Goal: Task Accomplishment & Management: Use online tool/utility

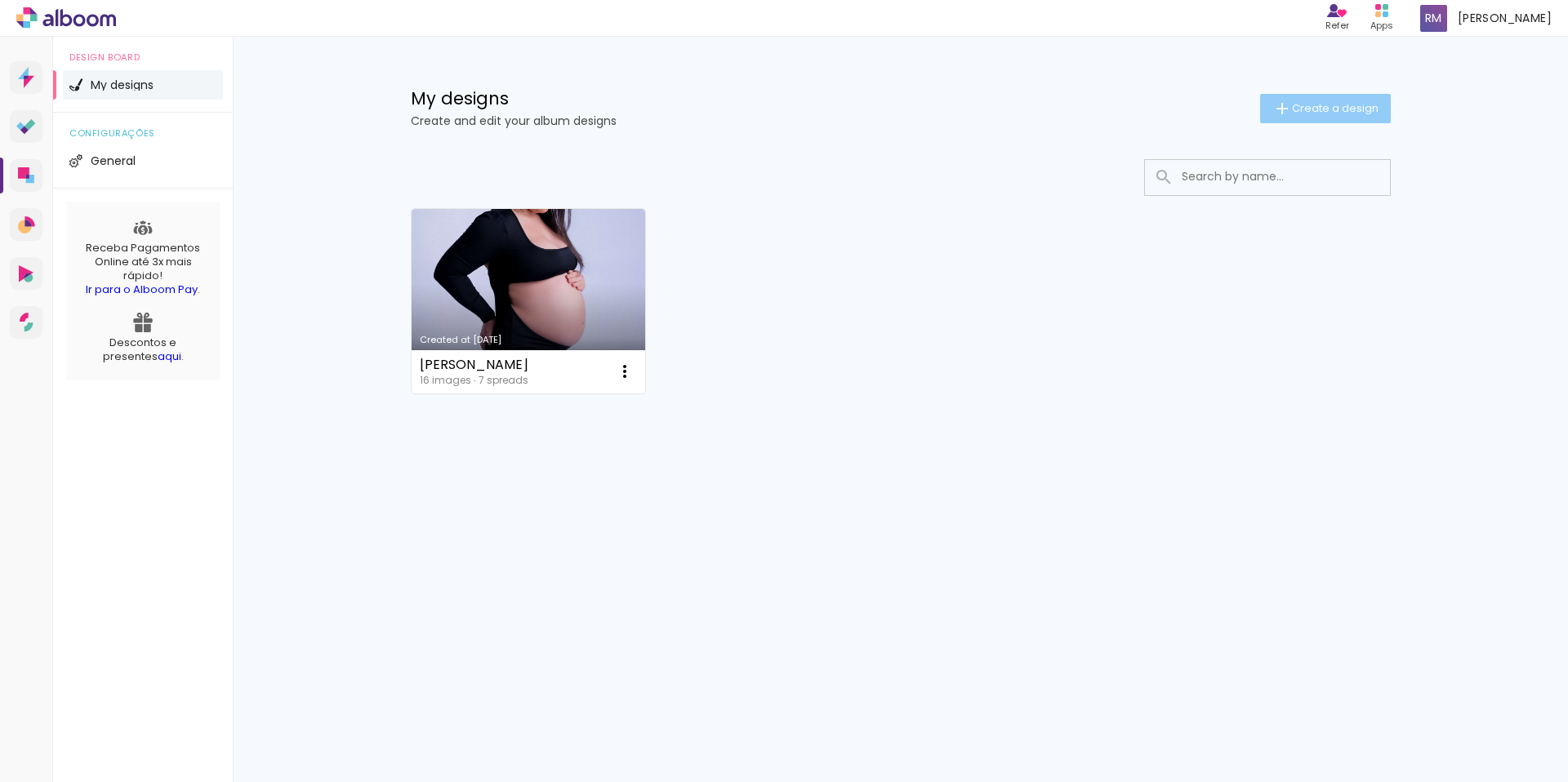
click at [1324, 105] on span "Create a design" at bounding box center [1335, 108] width 87 height 10
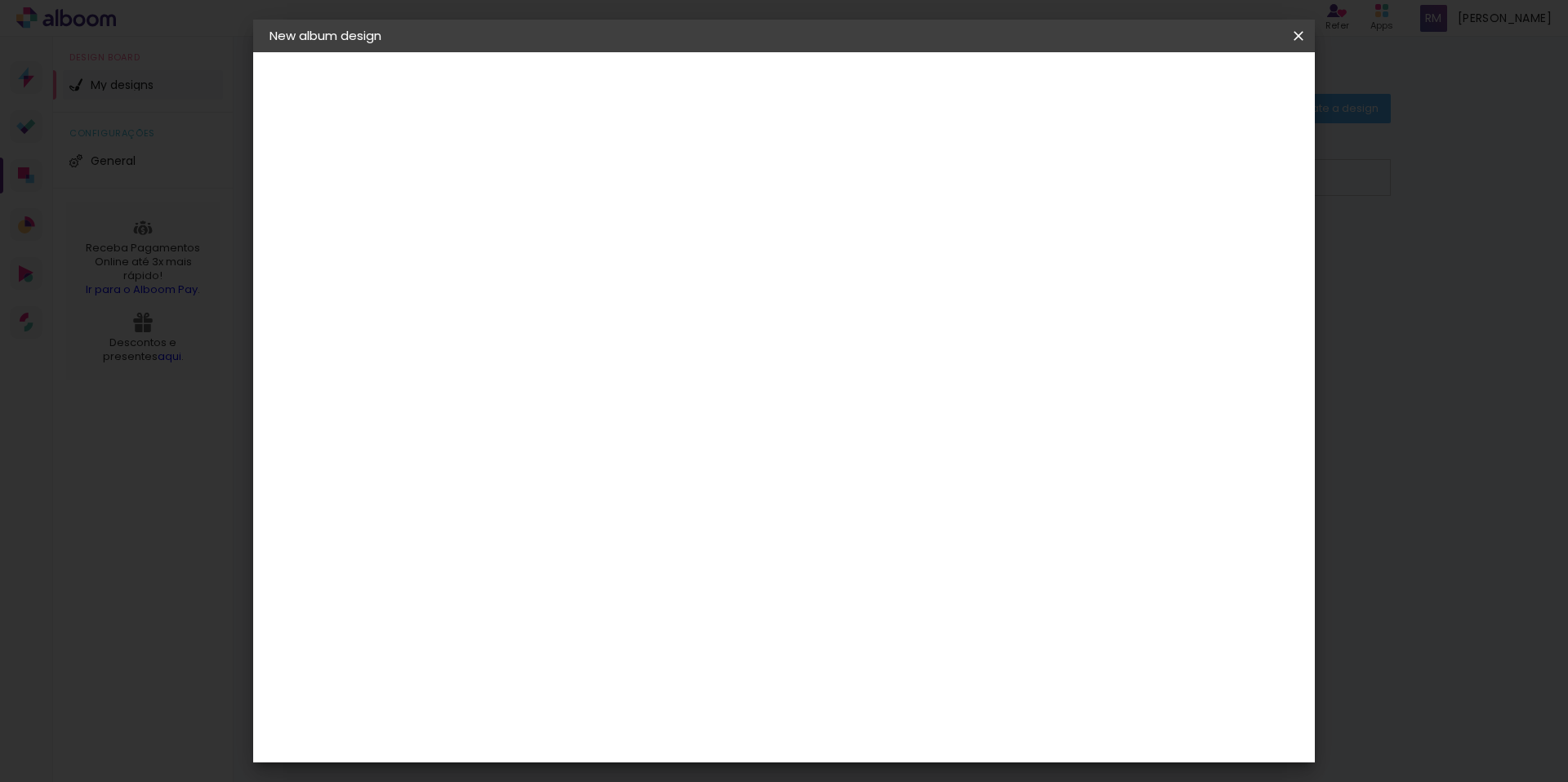
click at [537, 222] on input at bounding box center [537, 220] width 0 height 26
type input "a"
type paper-input "a"
click at [0, 0] on slot "Next" at bounding box center [0, 0] width 0 height 0
click at [641, 318] on input at bounding box center [568, 328] width 146 height 21
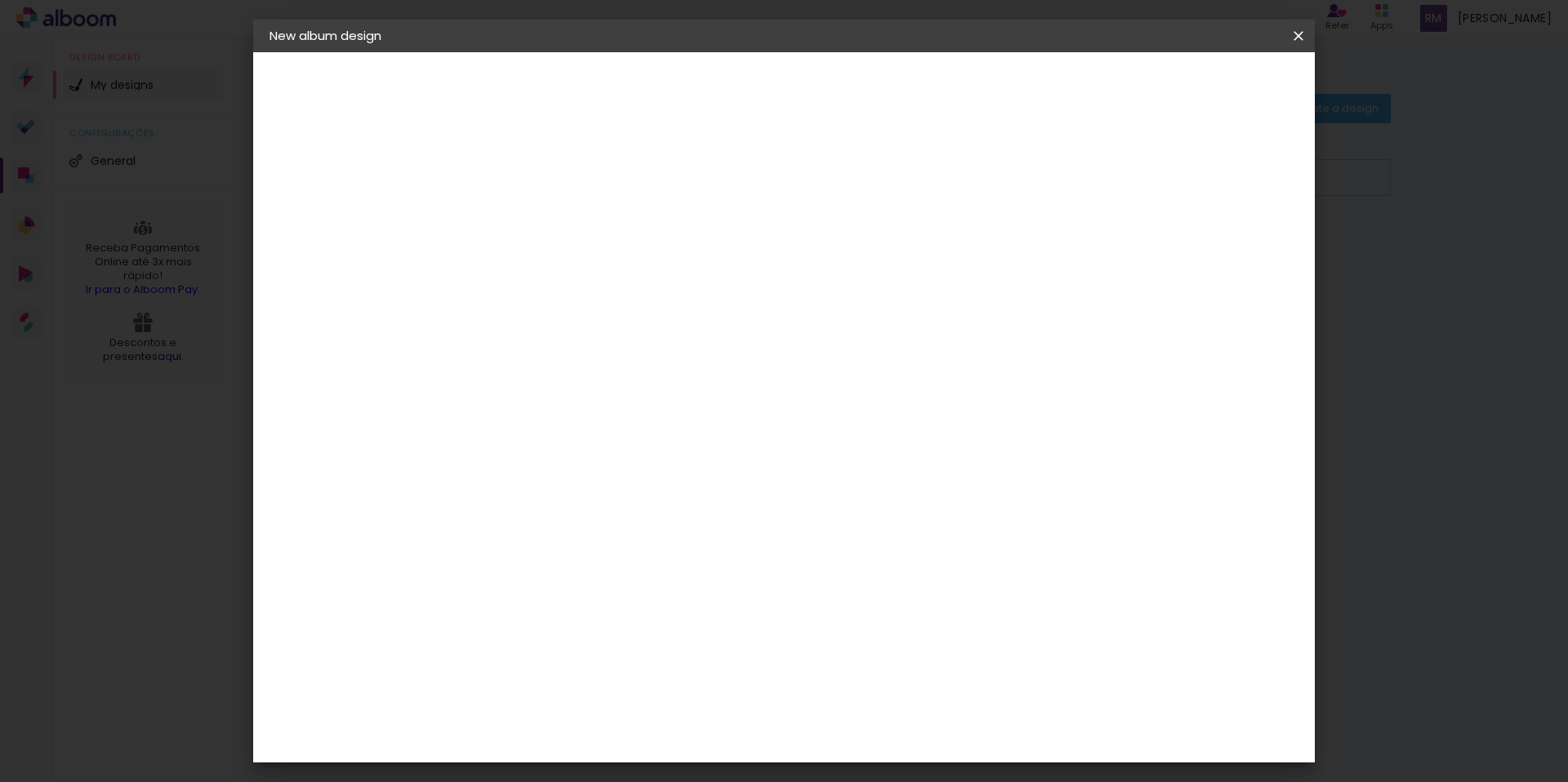
type input "r"
click at [1284, 29] on paper-icon-button at bounding box center [1298, 36] width 33 height 29
click at [1310, 42] on paper-icon-button at bounding box center [1298, 36] width 33 height 29
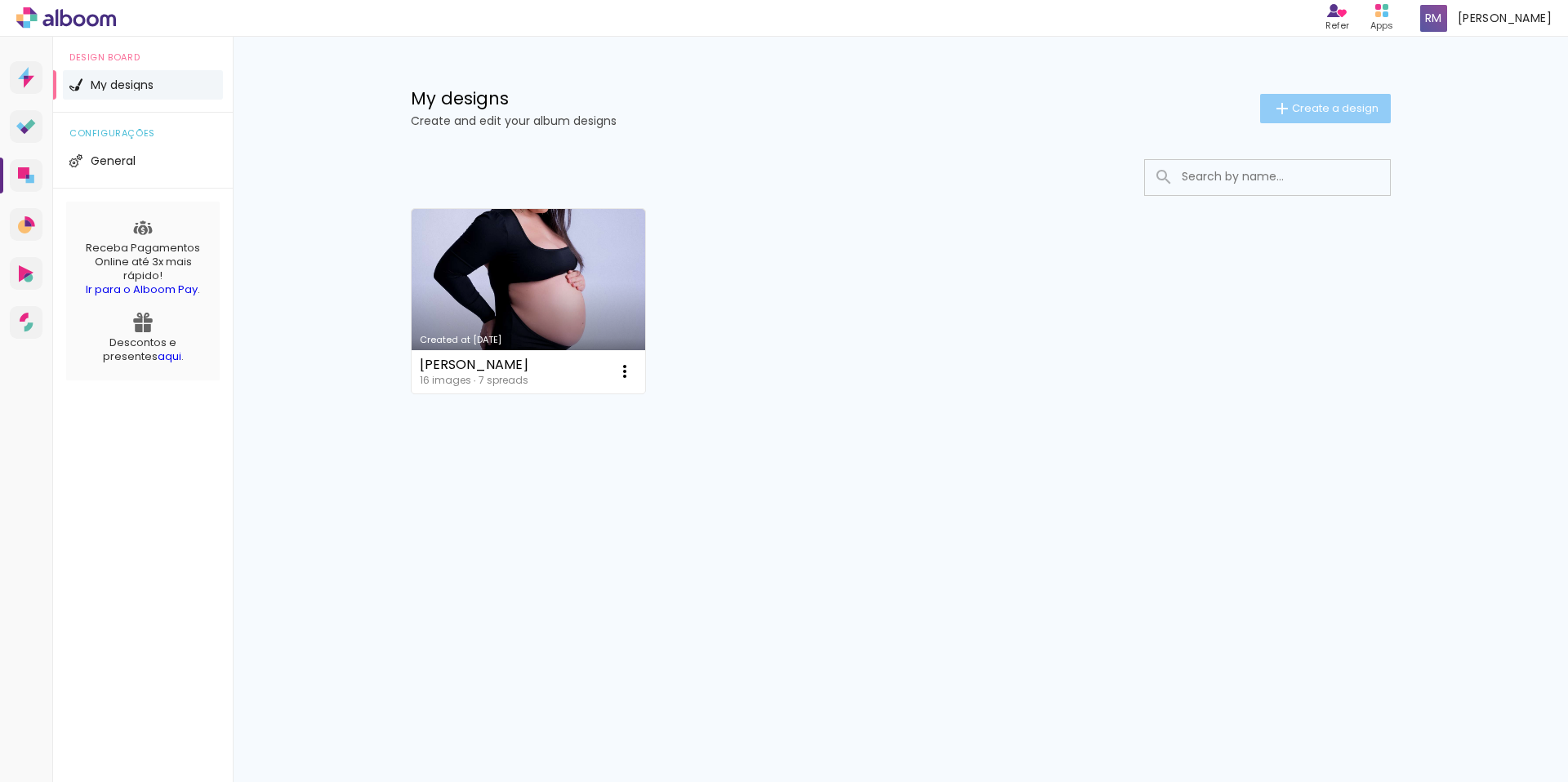
click at [1357, 108] on span "Create a design" at bounding box center [1335, 108] width 87 height 10
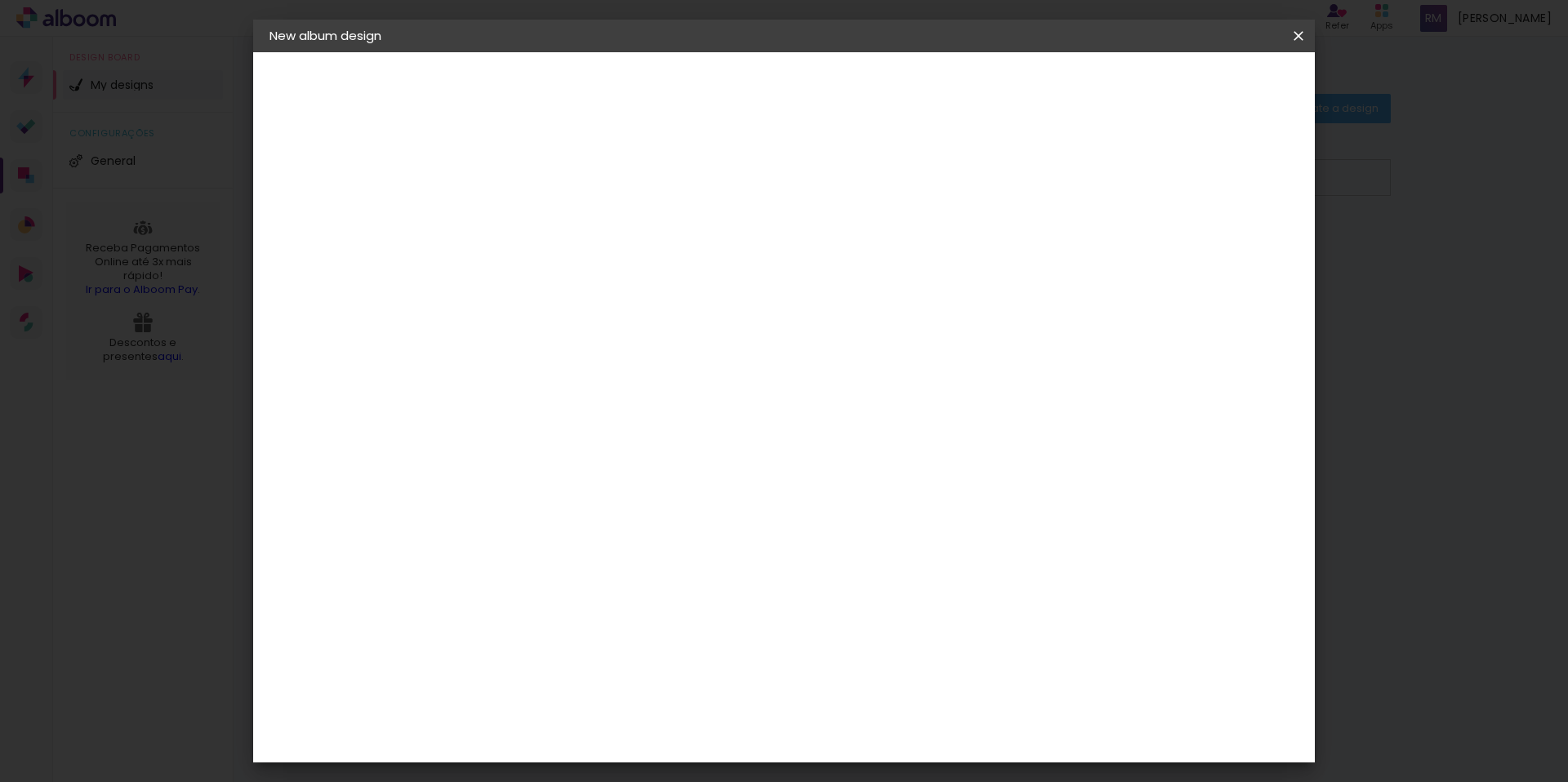
click at [1301, 33] on iron-icon at bounding box center [1298, 35] width 20 height 16
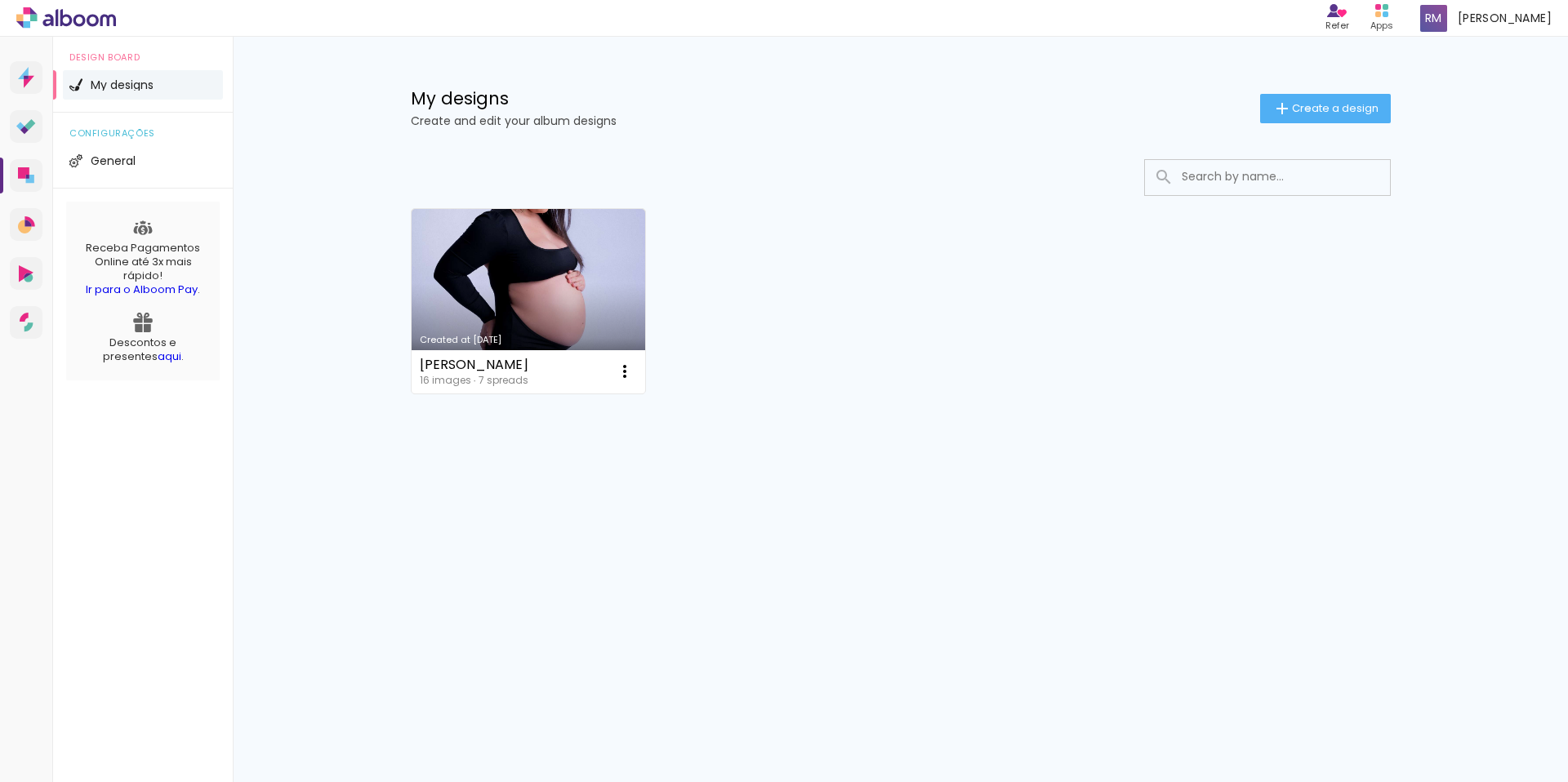
click at [1305, 108] on span "Create a design" at bounding box center [1335, 108] width 87 height 10
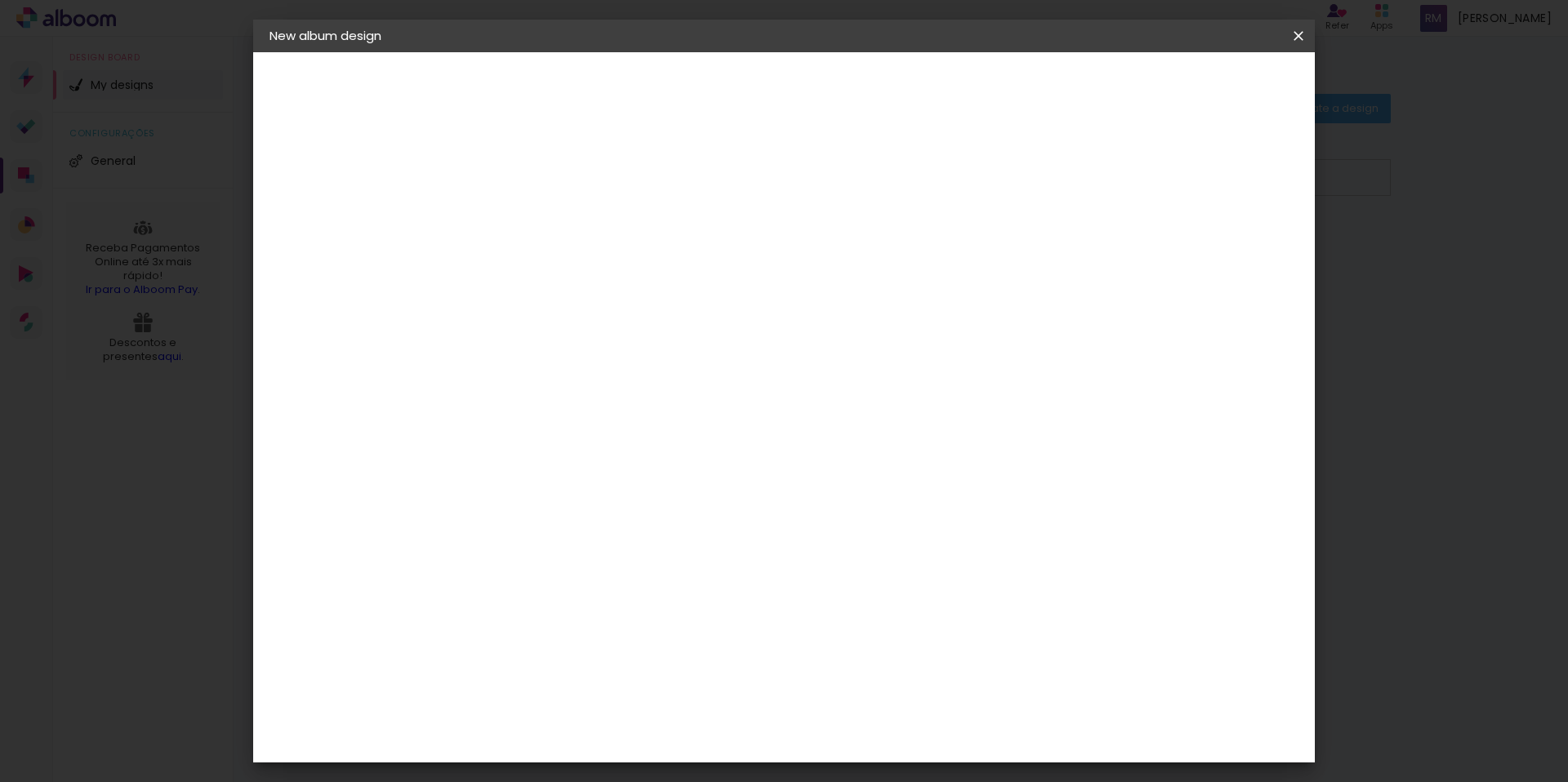
click at [634, 322] on paper-input-container at bounding box center [568, 329] width 157 height 37
type input "rai"
type paper-input "rai"
click at [553, 381] on div "RaiTai" at bounding box center [544, 387] width 38 height 13
click at [724, 82] on paper-button "Next" at bounding box center [694, 87] width 59 height 27
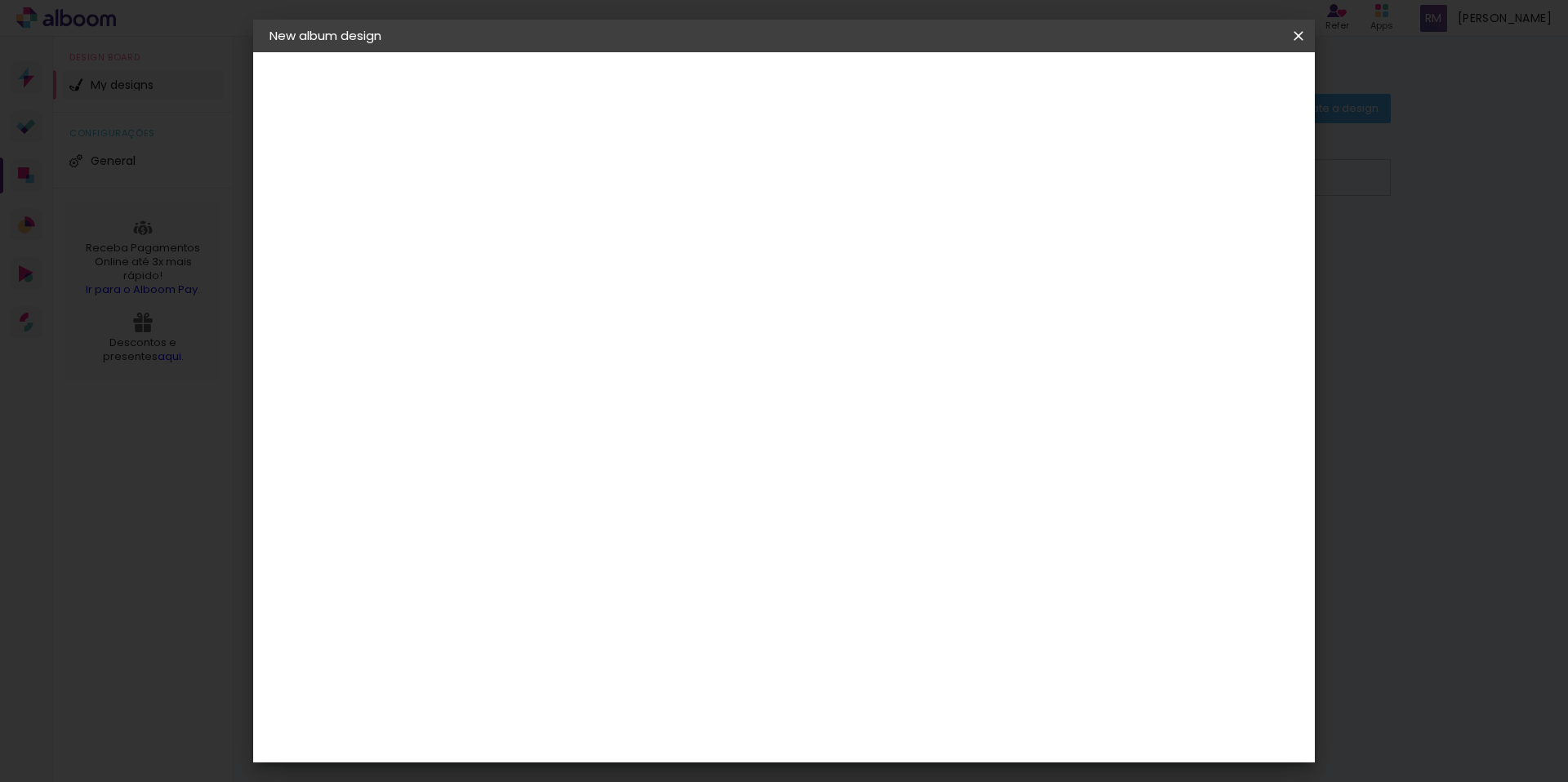
scroll to position [194, 0]
click at [644, 617] on span "20 × 20" at bounding box center [608, 639] width 74 height 43
click at [792, 92] on paper-button "Next" at bounding box center [762, 87] width 59 height 27
click at [1144, 170] on div at bounding box center [1136, 176] width 15 height 15
type paper-checkbox "on"
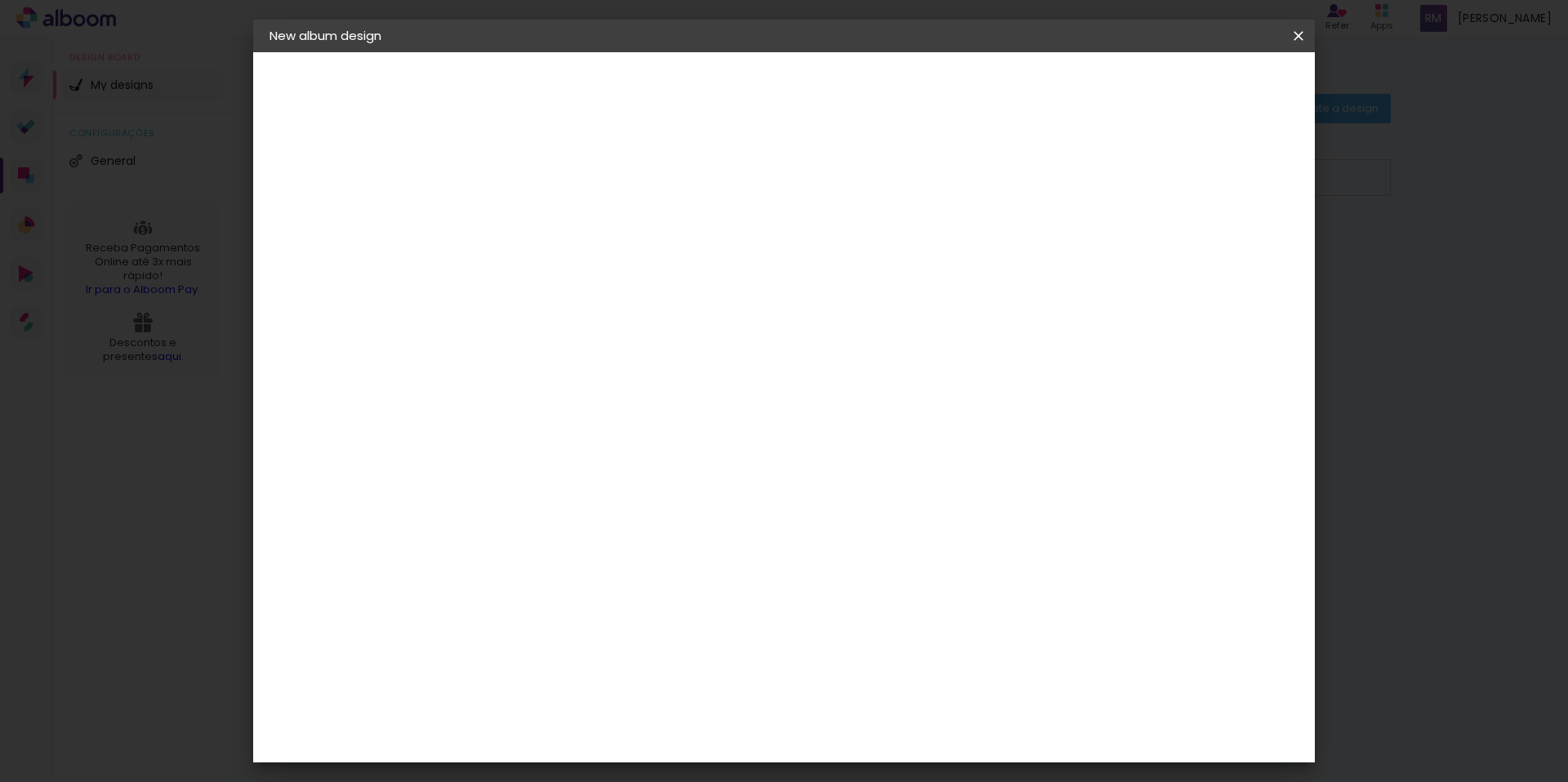
click at [1209, 86] on span "Start design" at bounding box center [1174, 86] width 69 height 11
